Goal: Book appointment/travel/reservation

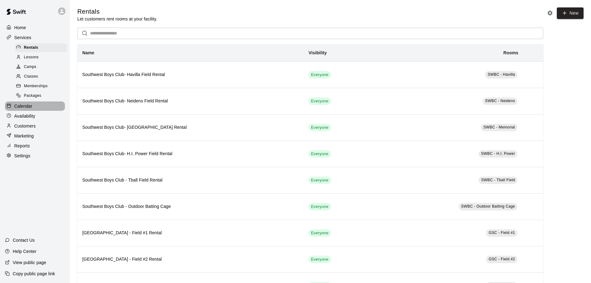
click at [29, 109] on p "Calendar" at bounding box center [23, 106] width 18 height 6
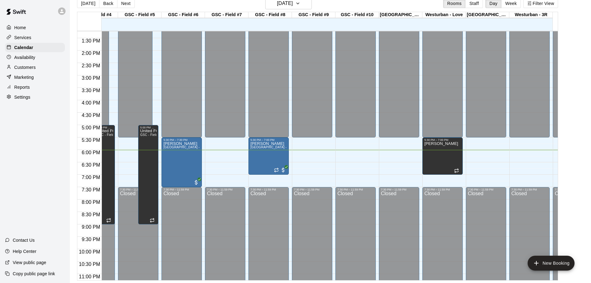
scroll to position [329, 304]
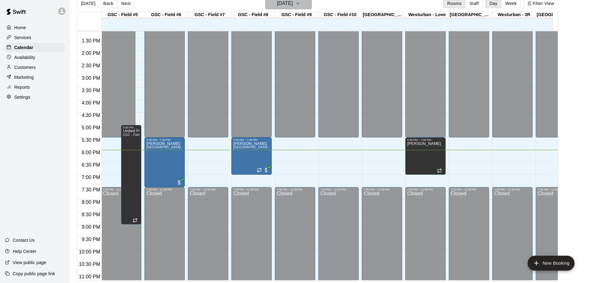
click at [285, 3] on h6 "[DATE]" at bounding box center [285, 3] width 16 height 9
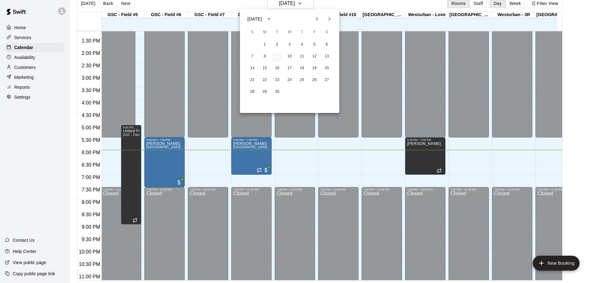
click at [277, 54] on button "9" at bounding box center [277, 56] width 11 height 11
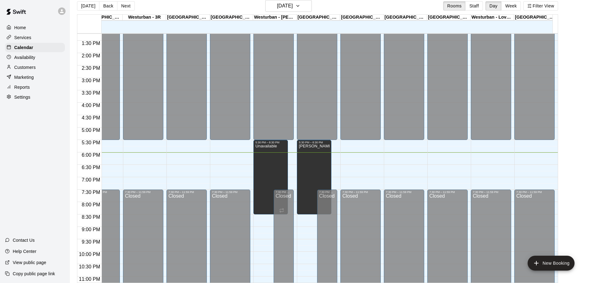
click at [367, 10] on div "[DATE] Back [DATE][DATE] Rooms Staff Day Week Filter View" at bounding box center [317, 7] width 481 height 14
click at [300, 7] on icon "button" at bounding box center [297, 5] width 5 height 7
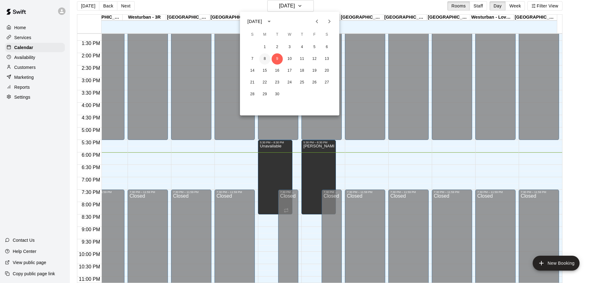
click at [265, 57] on button "8" at bounding box center [264, 58] width 11 height 11
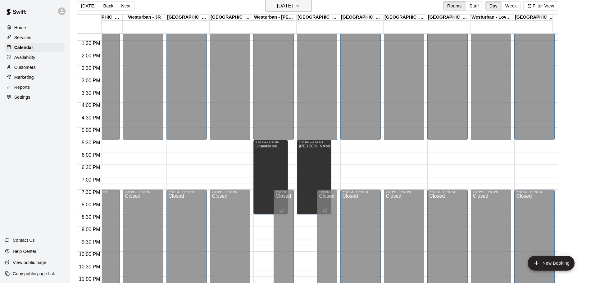
click at [305, 7] on button "[DATE]" at bounding box center [288, 6] width 47 height 12
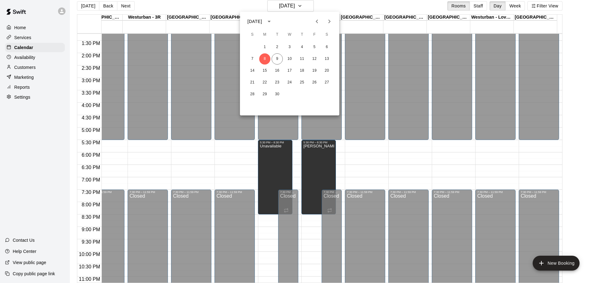
click at [370, 4] on div at bounding box center [298, 141] width 596 height 283
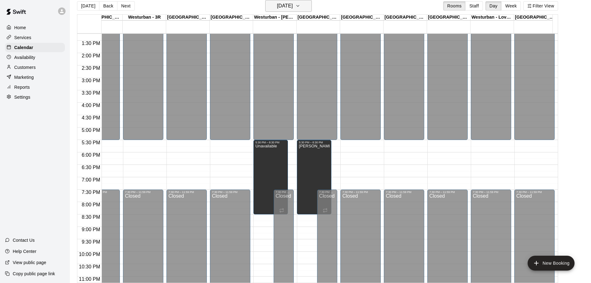
click at [306, 3] on button "[DATE]" at bounding box center [288, 6] width 47 height 12
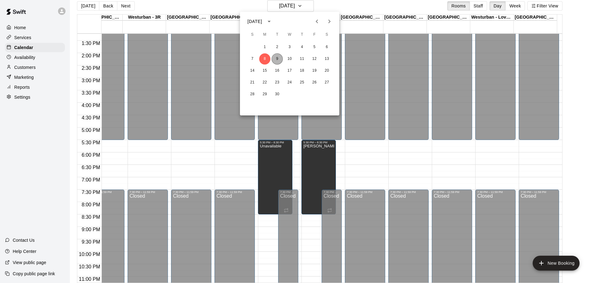
click at [276, 58] on button "9" at bounding box center [277, 58] width 11 height 11
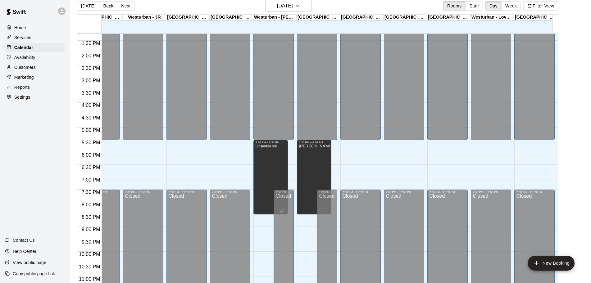
click at [580, 148] on main "[DATE] Back [DATE][DATE] Rooms Staff Day Week Filter View SWBC - Havilla 09 Tue…" at bounding box center [330, 141] width 516 height 283
click at [293, 8] on h6 "[DATE]" at bounding box center [285, 6] width 16 height 9
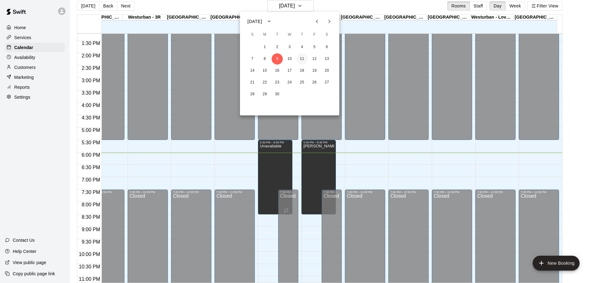
click at [301, 59] on button "11" at bounding box center [302, 58] width 11 height 11
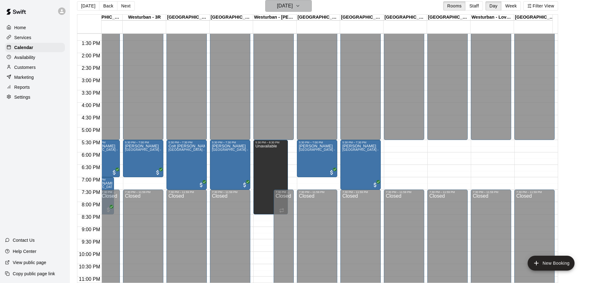
click at [307, 6] on button "[DATE]" at bounding box center [288, 6] width 47 height 12
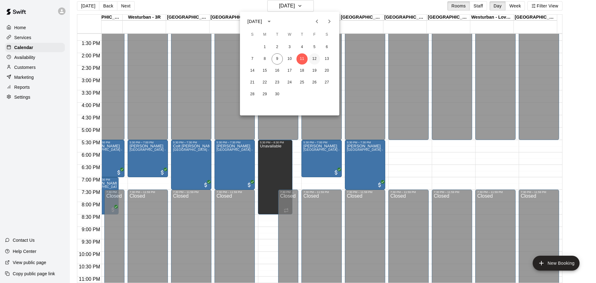
click at [312, 60] on button "12" at bounding box center [314, 58] width 11 height 11
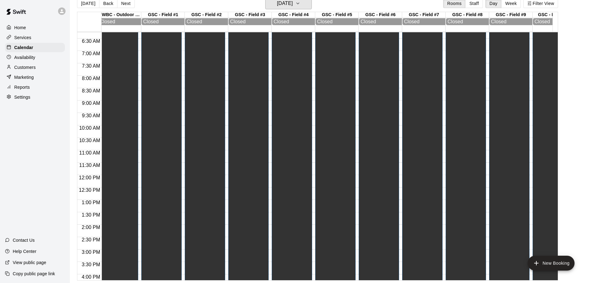
scroll to position [155, 173]
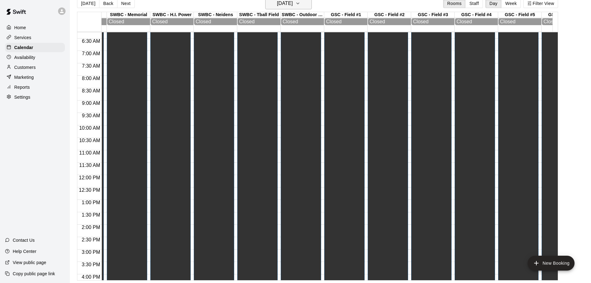
click at [293, 2] on h6 "[DATE]" at bounding box center [285, 3] width 16 height 9
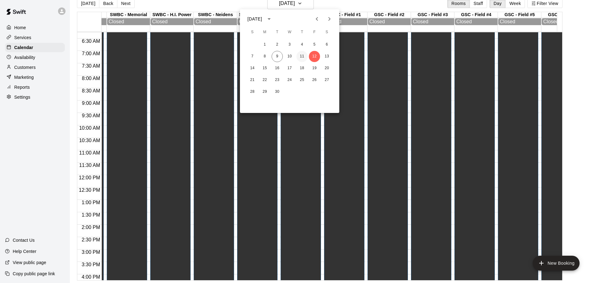
click at [300, 54] on button "11" at bounding box center [302, 56] width 11 height 11
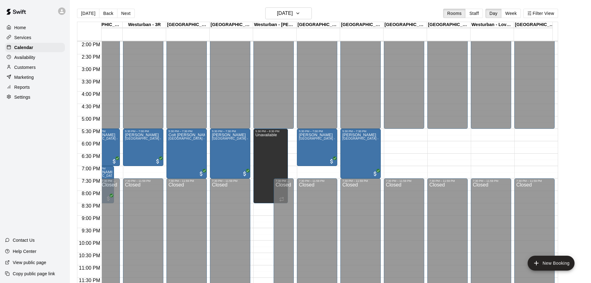
drag, startPoint x: 545, startPoint y: 24, endPoint x: 552, endPoint y: 24, distance: 6.2
click at [552, 24] on div "[GEOGRAPHIC_DATA] - Far West Outdoor Batting Cages" at bounding box center [535, 25] width 43 height 6
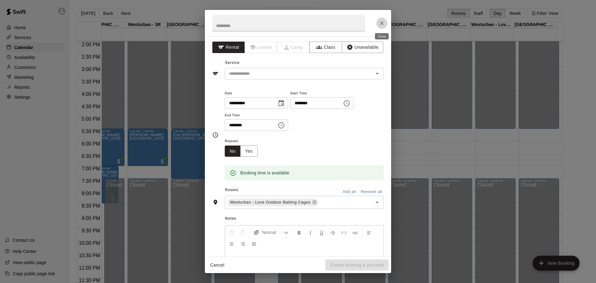
click at [382, 22] on icon "Close" at bounding box center [382, 23] width 6 height 6
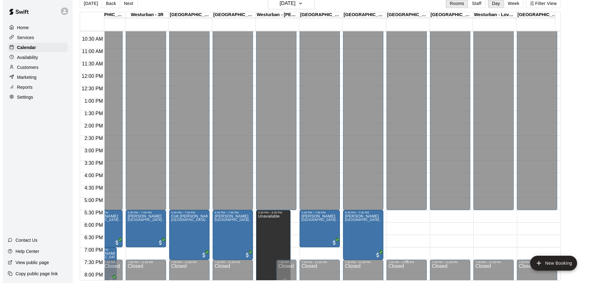
scroll to position [291, 805]
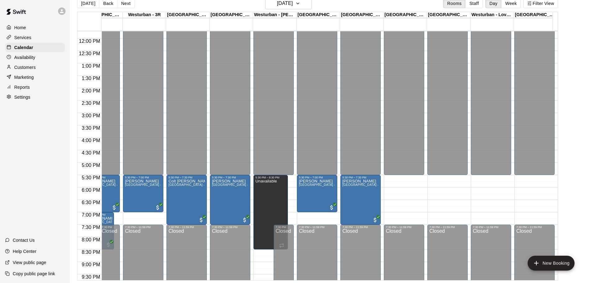
click at [398, 193] on div "12:00 AM – 5:30 PM Closed 7:30 PM – 11:59 PM Closed" at bounding box center [404, 38] width 40 height 596
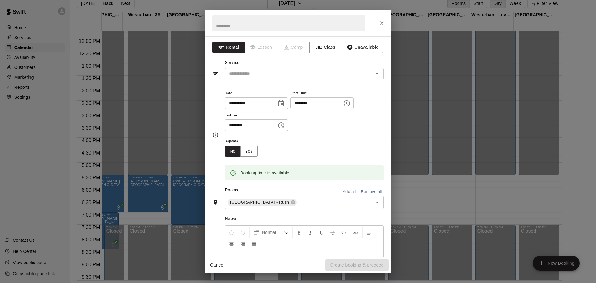
click at [338, 102] on input "********" at bounding box center [314, 103] width 48 height 11
click at [258, 125] on input "********" at bounding box center [249, 125] width 48 height 11
click at [285, 124] on icon "Choose time, selected time is 6:30 PM" at bounding box center [281, 125] width 7 height 7
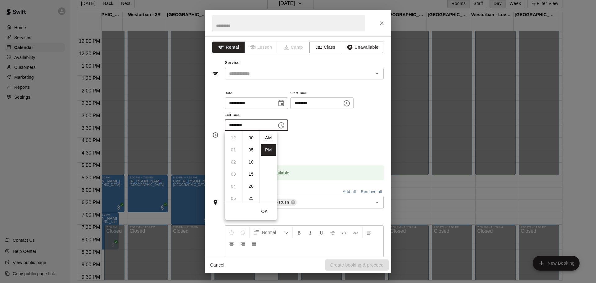
scroll to position [11, 0]
click at [234, 149] on li "07" at bounding box center [233, 149] width 15 height 11
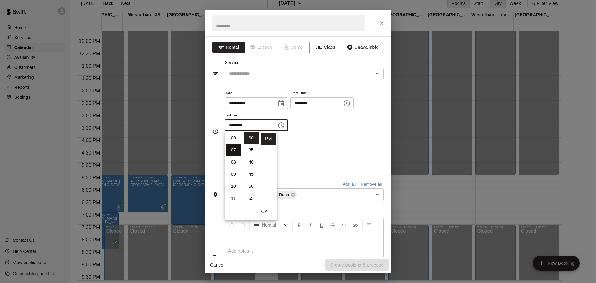
type input "********"
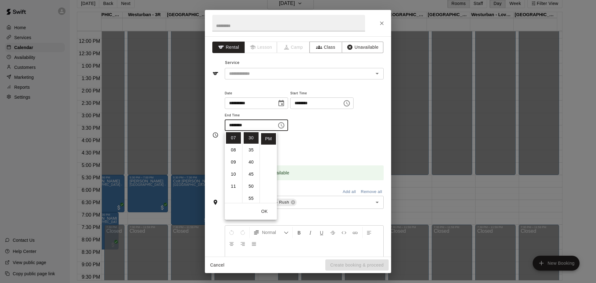
click at [330, 138] on div "Repeats No Yes" at bounding box center [304, 147] width 159 height 20
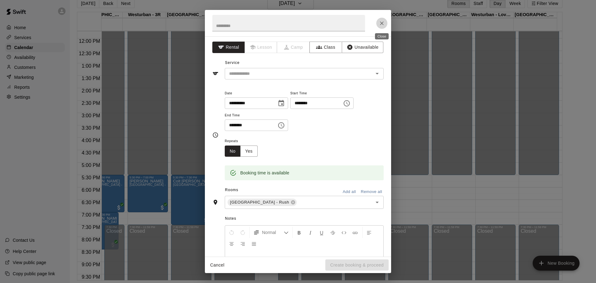
click at [381, 24] on icon "Close" at bounding box center [382, 23] width 6 height 6
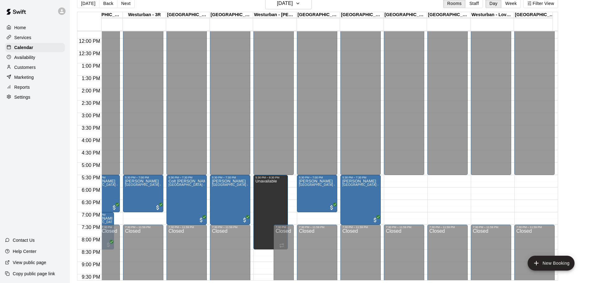
click at [450, 201] on div "12:00 AM – 5:30 PM Closed 7:30 PM – 11:59 PM Closed" at bounding box center [447, 38] width 40 height 596
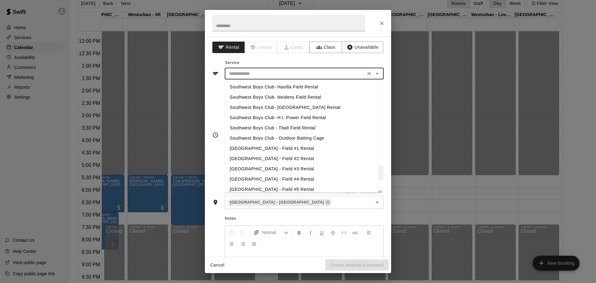
click at [282, 71] on input "text" at bounding box center [295, 74] width 137 height 8
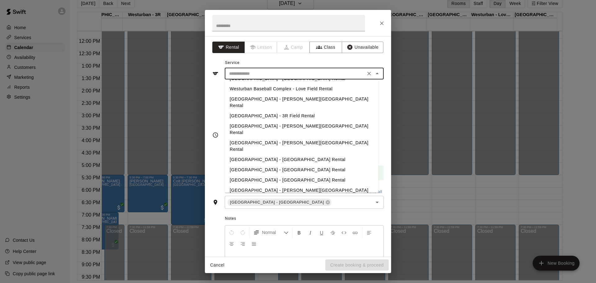
scroll to position [179, 0]
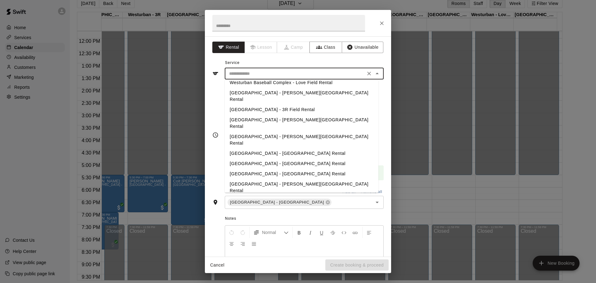
click at [317, 179] on li "[GEOGRAPHIC_DATA] - [PERSON_NAME][GEOGRAPHIC_DATA] Rental" at bounding box center [302, 187] width 154 height 17
type input "**********"
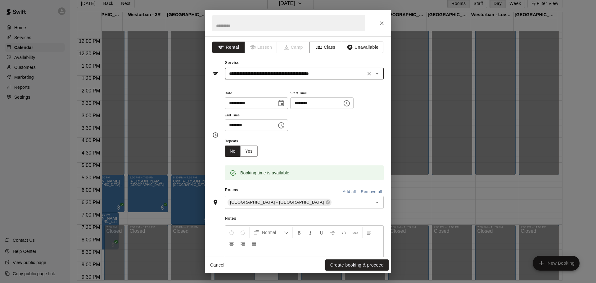
click at [285, 125] on icon "Choose time, selected time is 7:00 PM" at bounding box center [281, 125] width 7 height 7
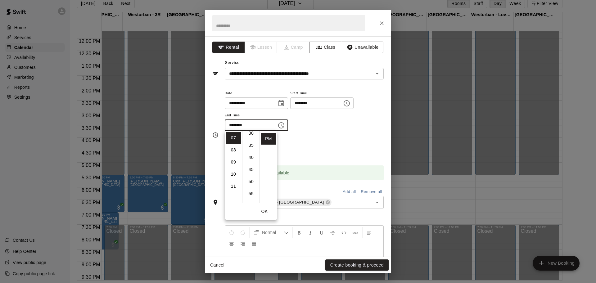
scroll to position [67, 0]
click at [250, 144] on li "30" at bounding box center [251, 143] width 15 height 11
type input "********"
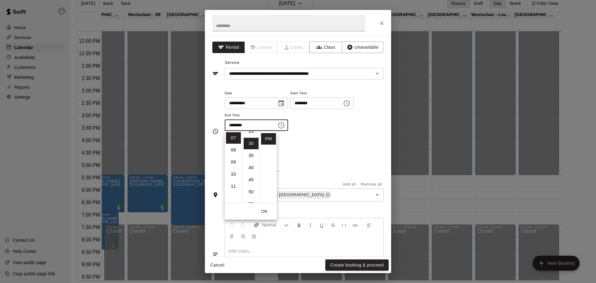
scroll to position [73, 0]
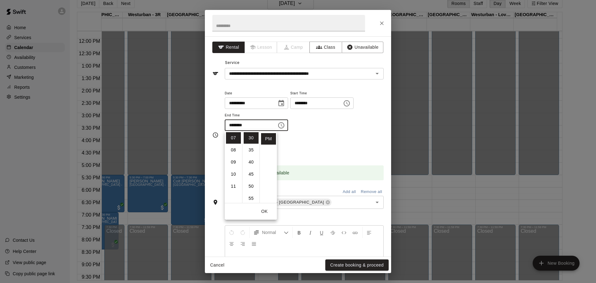
click at [351, 103] on icon "Choose time, selected time is 6:30 PM" at bounding box center [346, 103] width 7 height 7
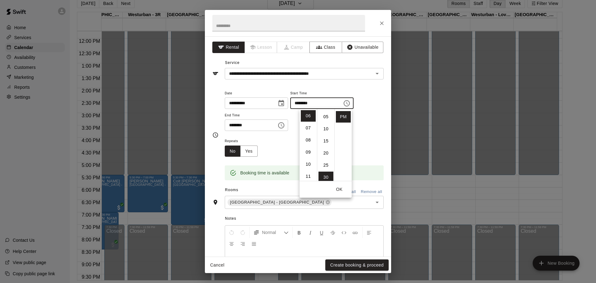
scroll to position [0, 0]
click at [324, 116] on li "00" at bounding box center [326, 115] width 15 height 11
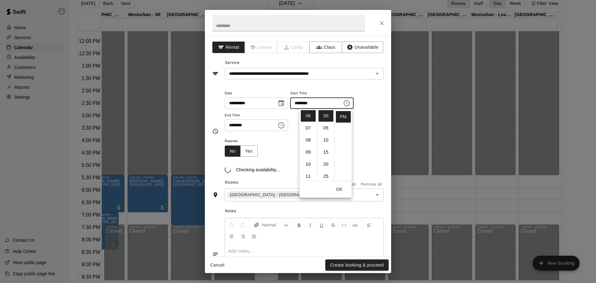
type input "********"
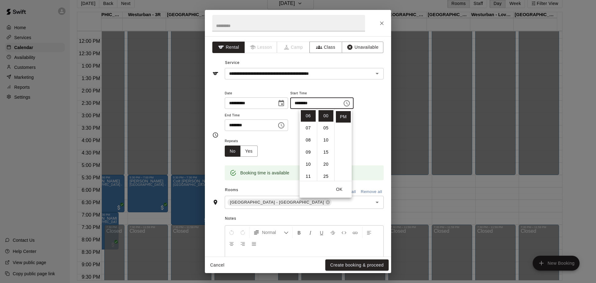
click at [370, 131] on div "**********" at bounding box center [304, 110] width 159 height 42
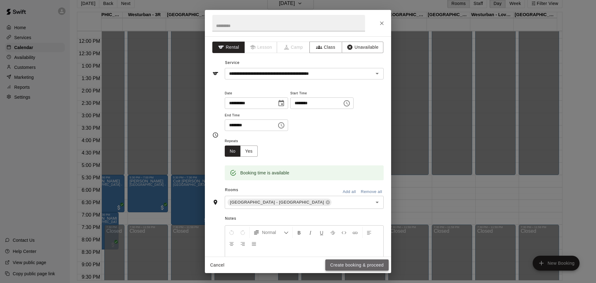
click at [358, 264] on button "Create booking & proceed" at bounding box center [357, 265] width 63 height 11
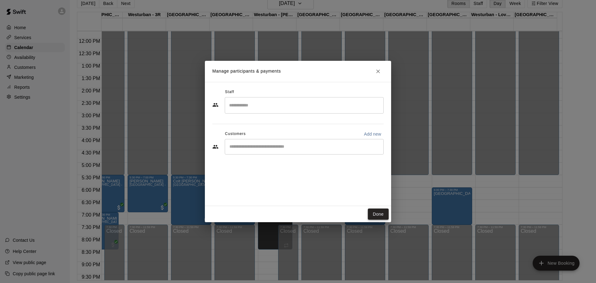
click at [381, 215] on button "Done" at bounding box center [378, 214] width 21 height 11
